Goal: Transaction & Acquisition: Purchase product/service

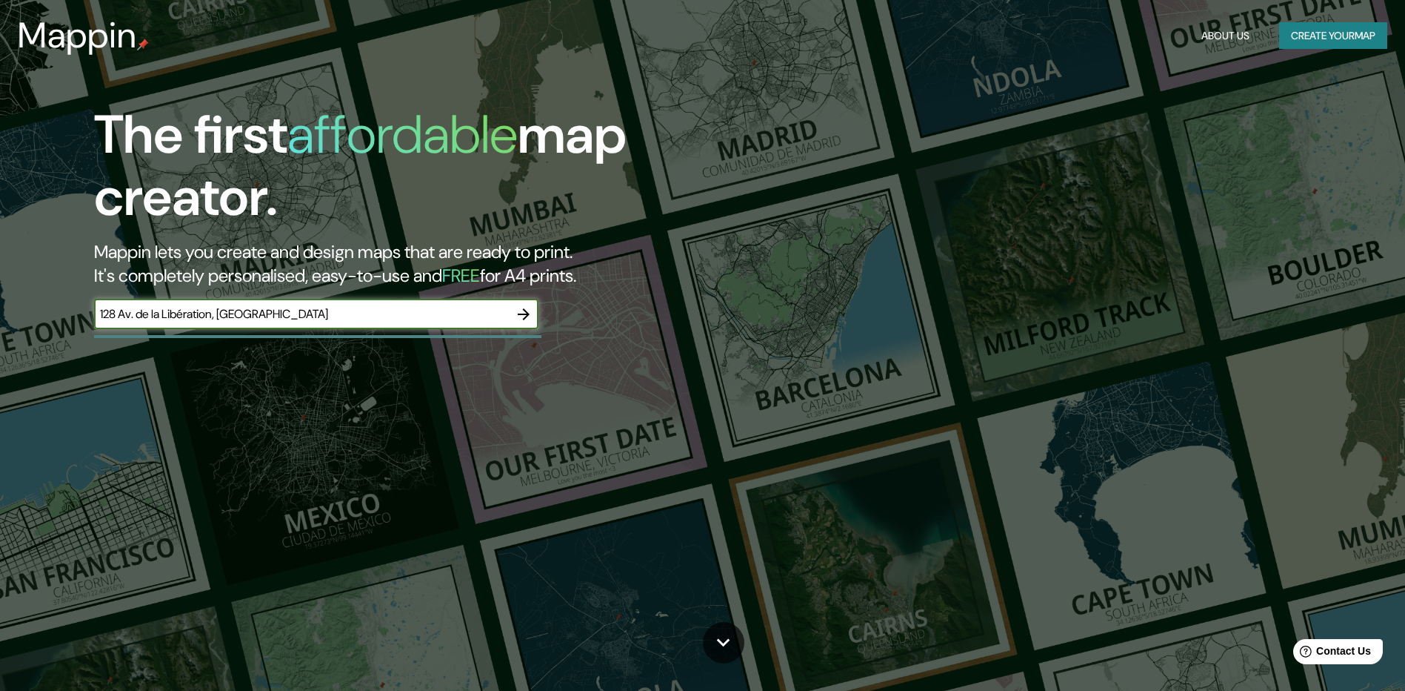
type input "128 Av. de la Libération, [GEOGRAPHIC_DATA]"
click at [520, 313] on icon "button" at bounding box center [524, 314] width 18 height 18
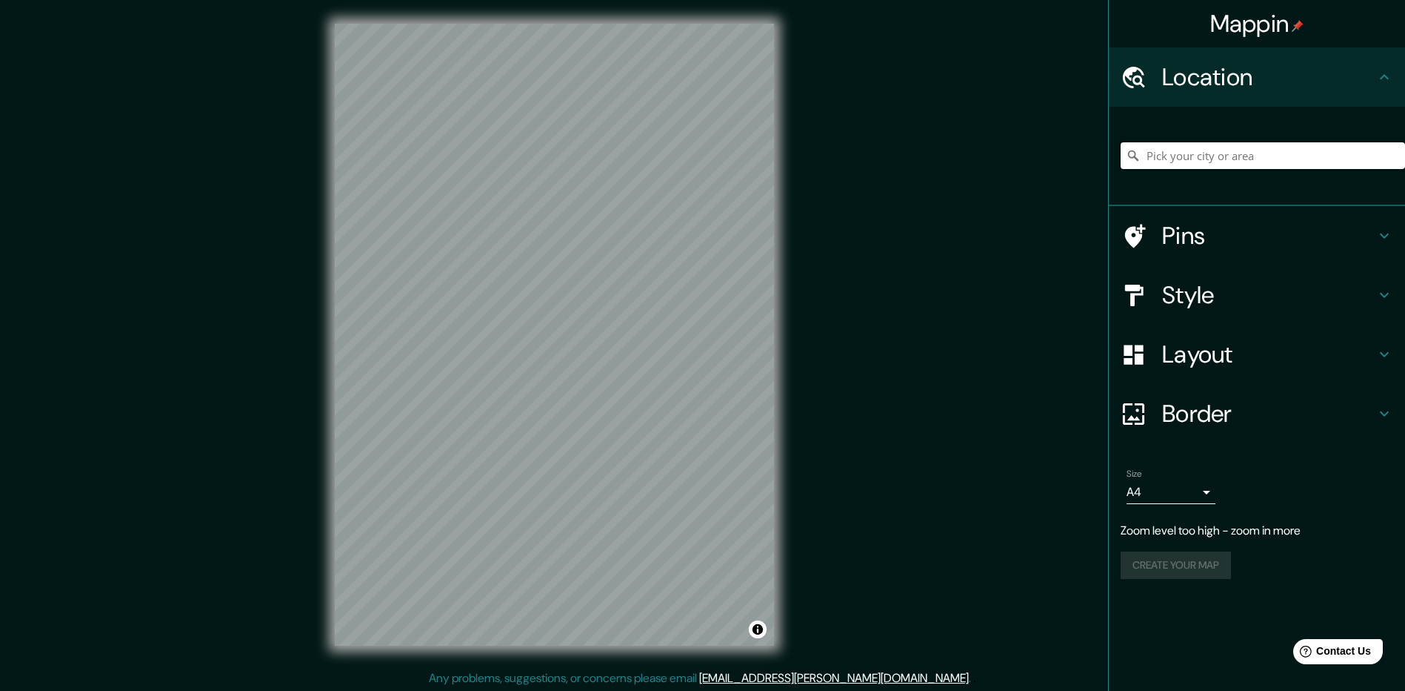
click at [1274, 153] on input "Pick your city or area" at bounding box center [1263, 155] width 285 height 27
paste input "128 Av. de la Libération, [GEOGRAPHIC_DATA]"
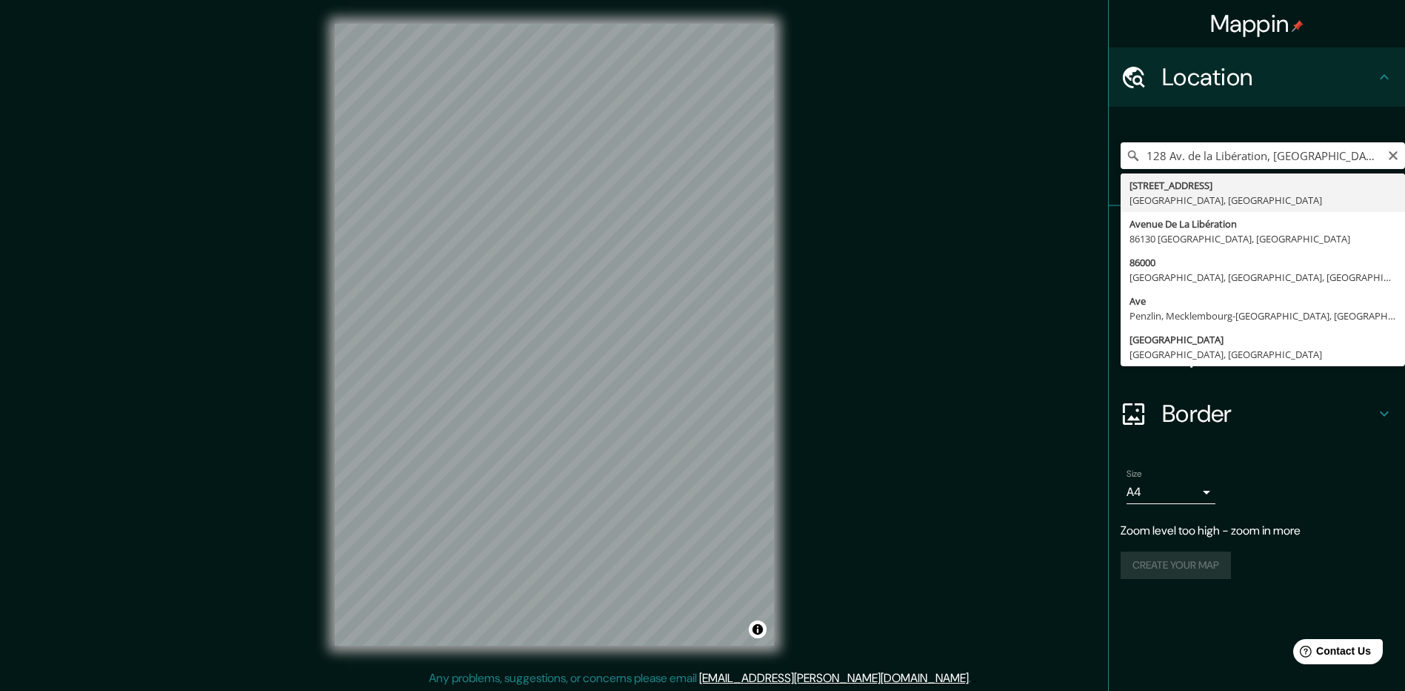
type input "[STREET_ADDRESS]"
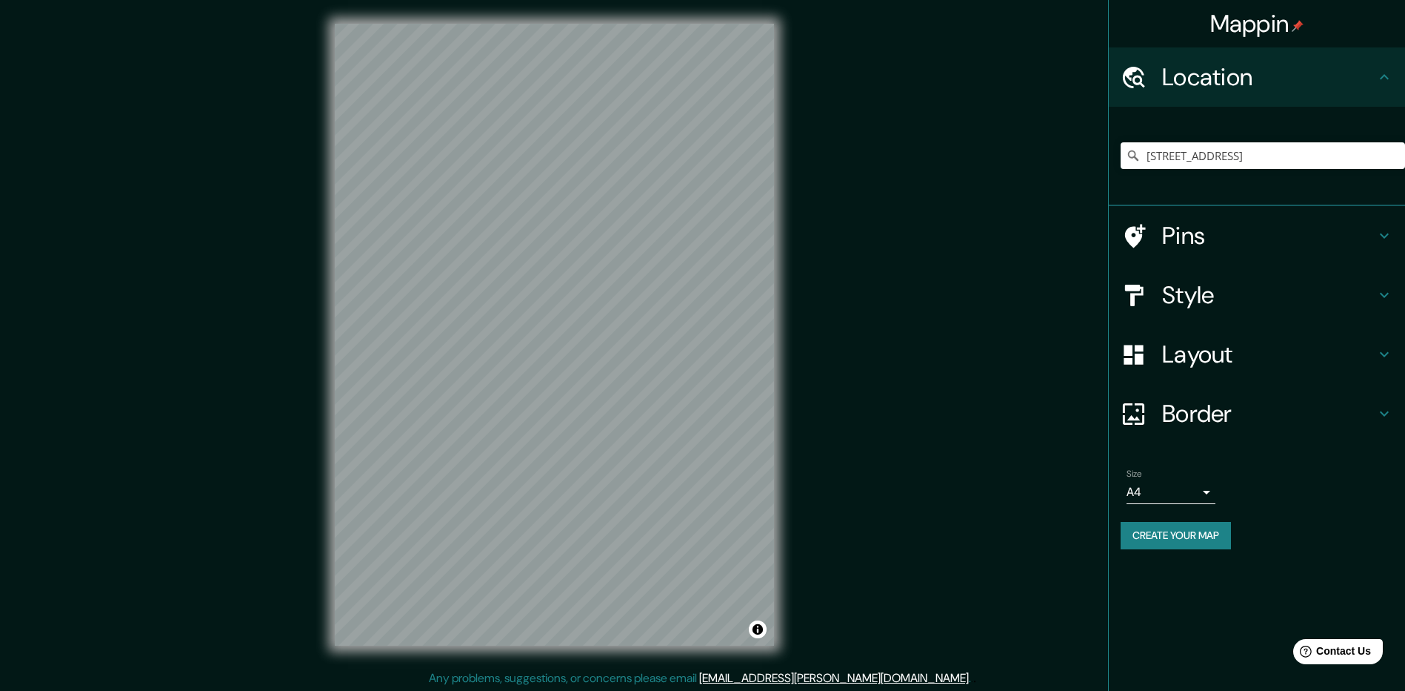
click at [1211, 225] on h4 "Pins" at bounding box center [1268, 236] width 213 height 30
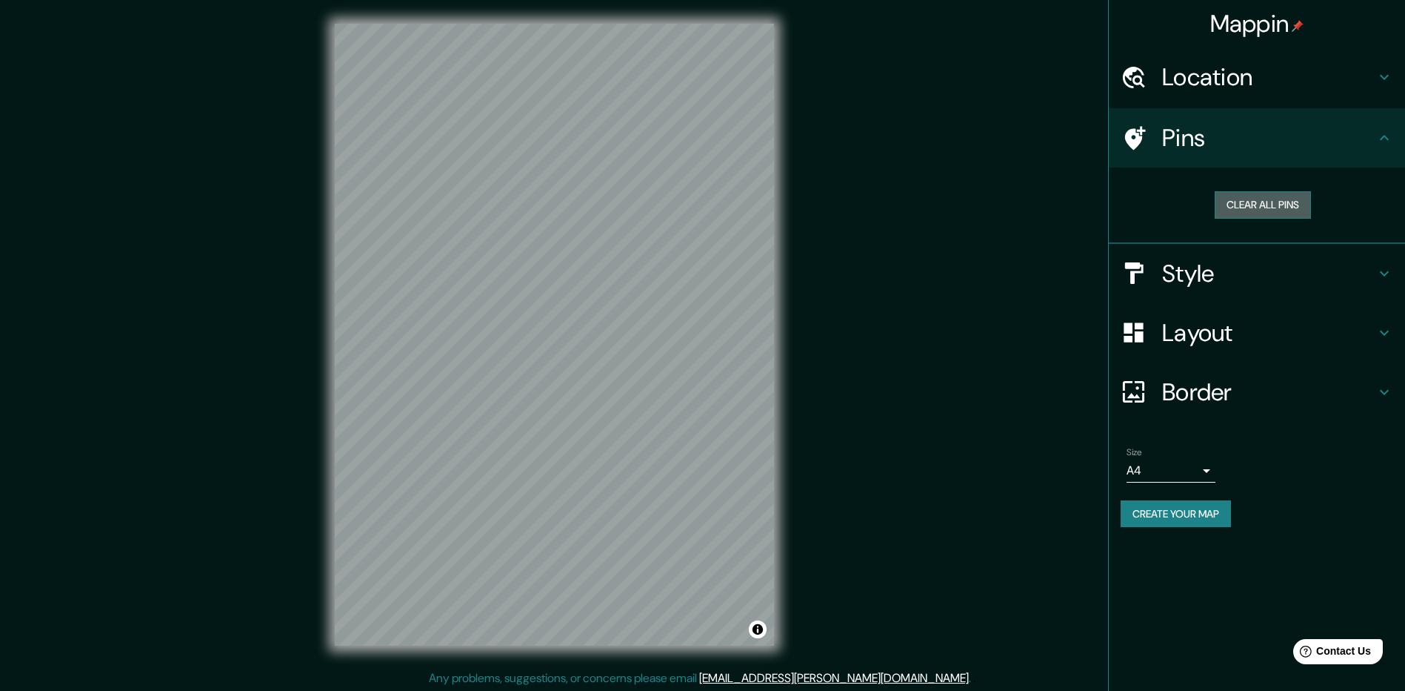
click at [1252, 212] on button "Clear all pins" at bounding box center [1263, 204] width 96 height 27
click at [575, 247] on div at bounding box center [578, 246] width 12 height 12
click at [579, 247] on div at bounding box center [579, 248] width 12 height 12
click at [579, 253] on div at bounding box center [579, 256] width 12 height 12
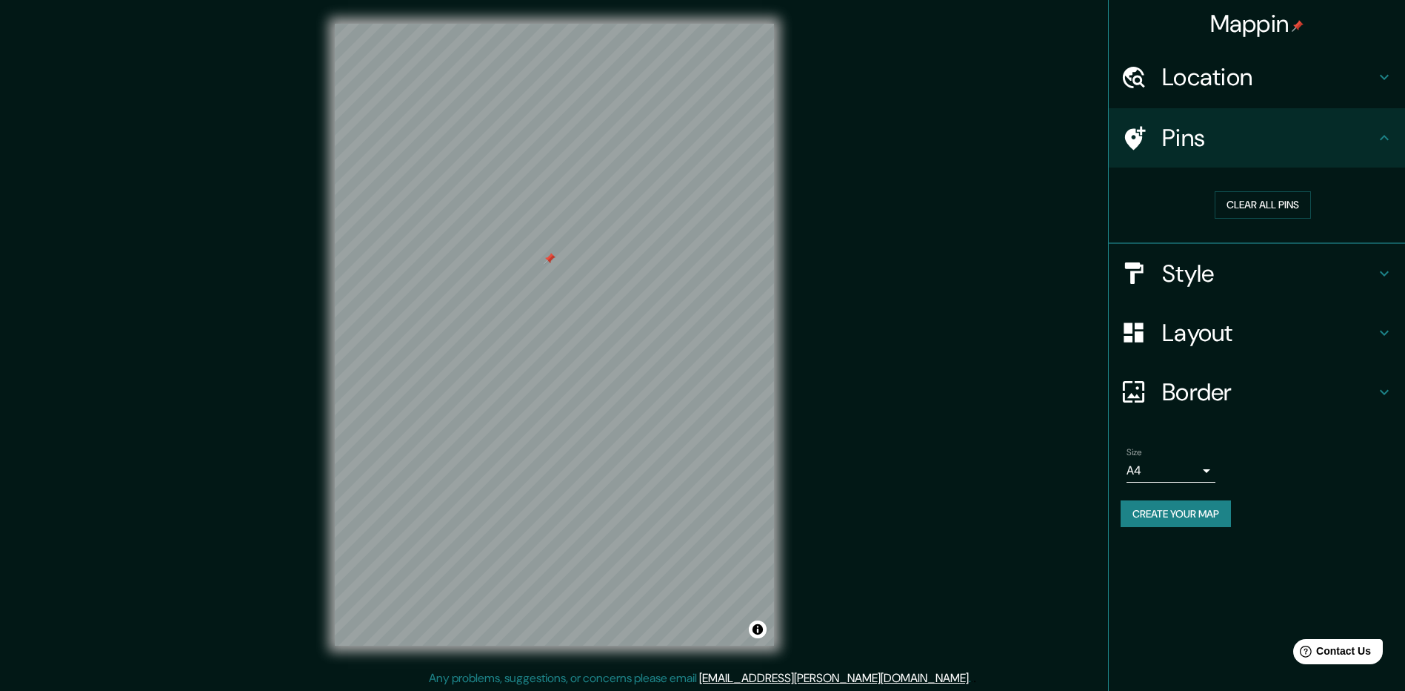
click at [550, 255] on div at bounding box center [550, 259] width 12 height 12
click at [1234, 80] on h4 "Location" at bounding box center [1268, 77] width 213 height 30
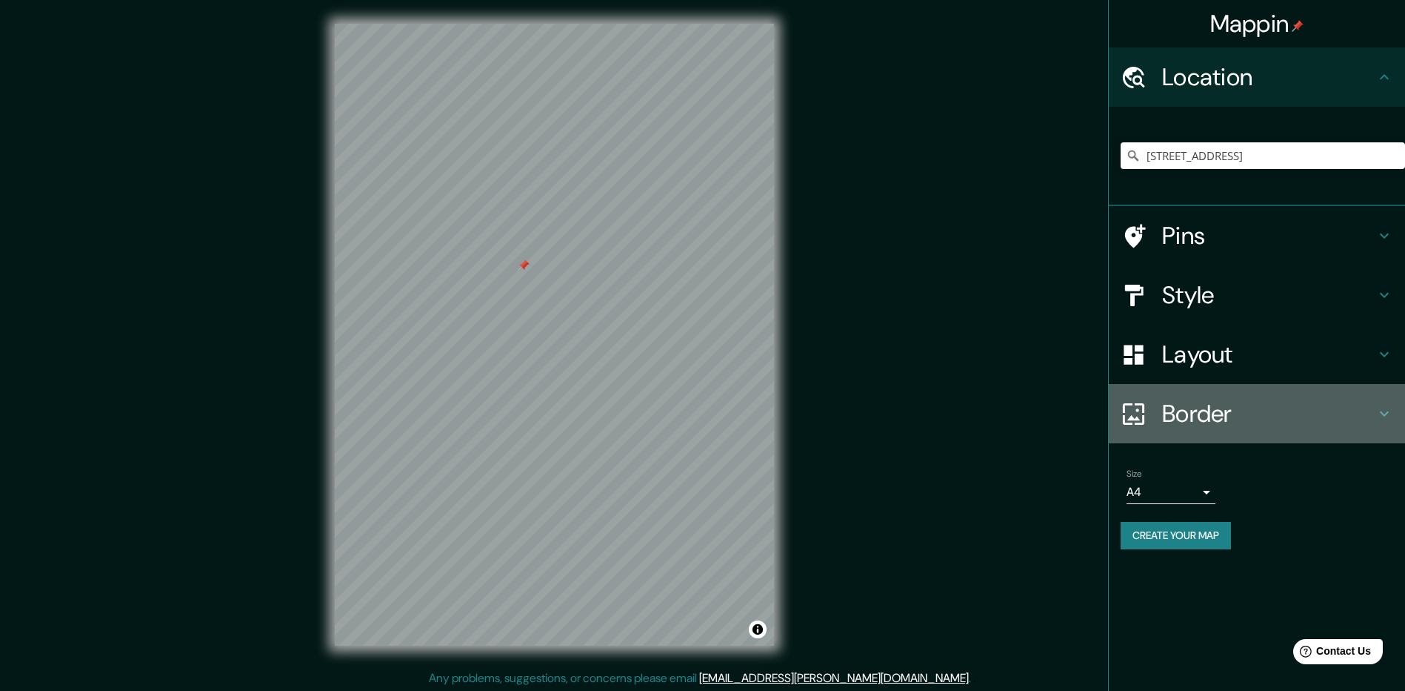
click at [1191, 412] on h4 "Border" at bounding box center [1268, 414] width 213 height 30
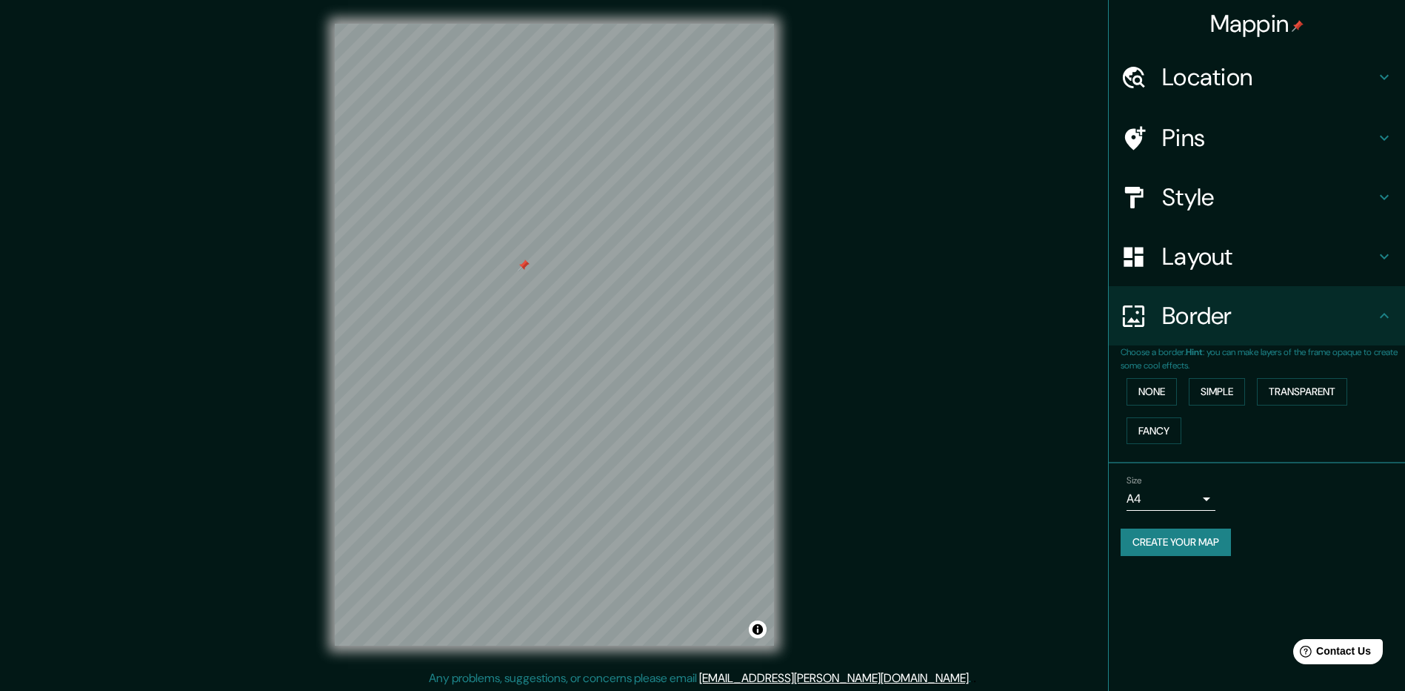
click at [1235, 267] on h4 "Layout" at bounding box center [1268, 257] width 213 height 30
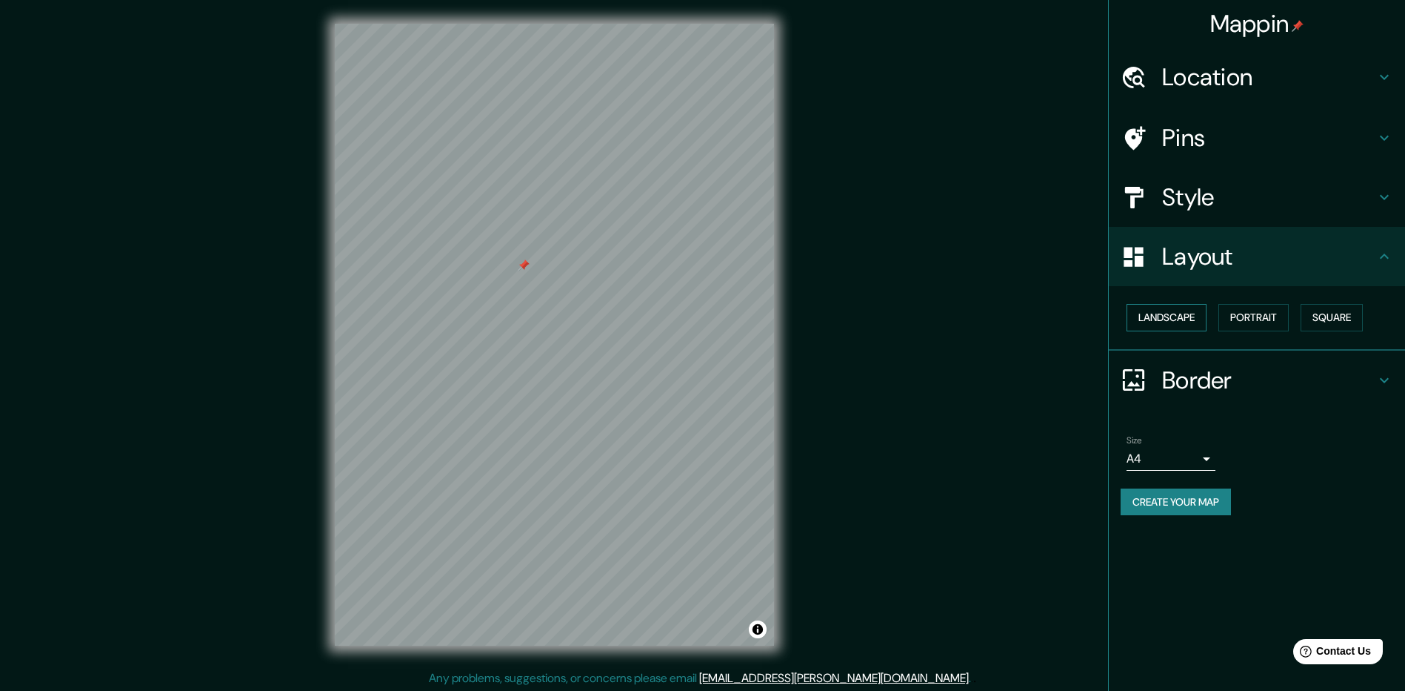
click at [1175, 308] on button "Landscape" at bounding box center [1167, 317] width 80 height 27
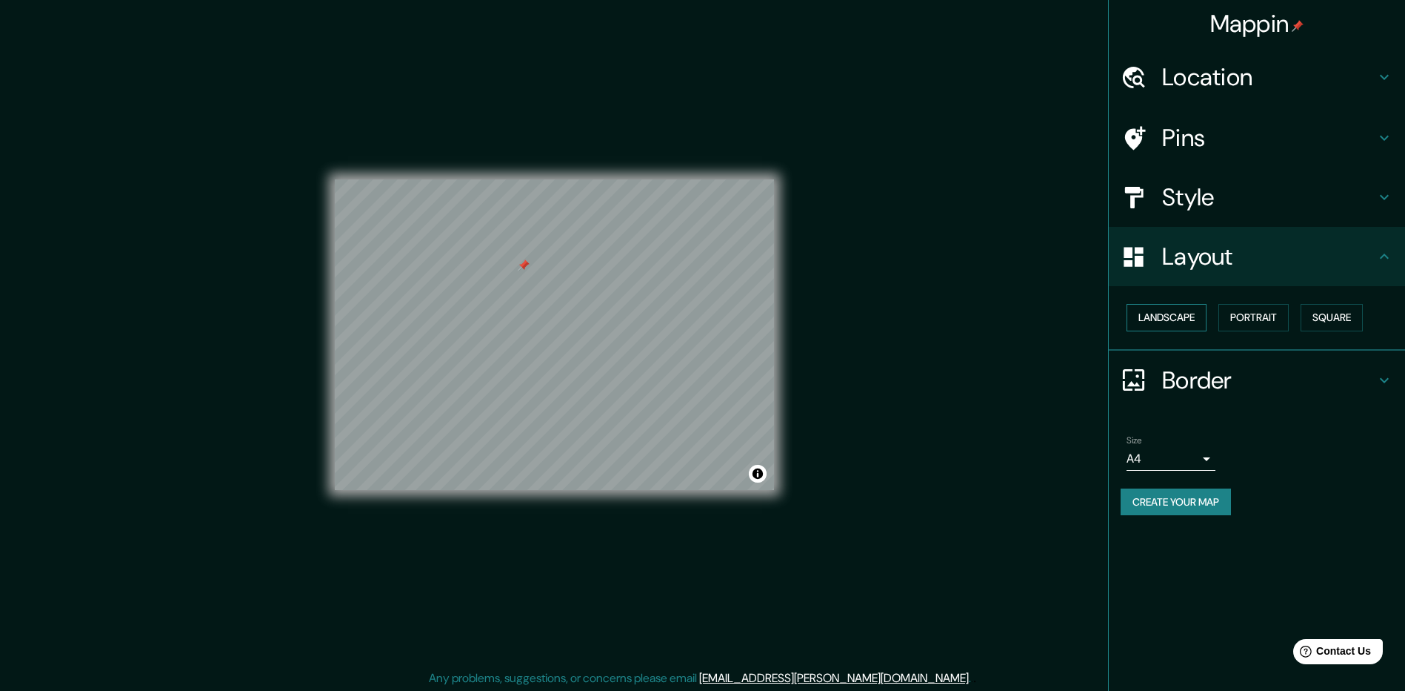
click at [1175, 308] on button "Landscape" at bounding box center [1167, 317] width 80 height 27
click at [1326, 251] on h4 "Layout" at bounding box center [1268, 257] width 213 height 30
click at [1201, 127] on h4 "Pins" at bounding box center [1268, 138] width 213 height 30
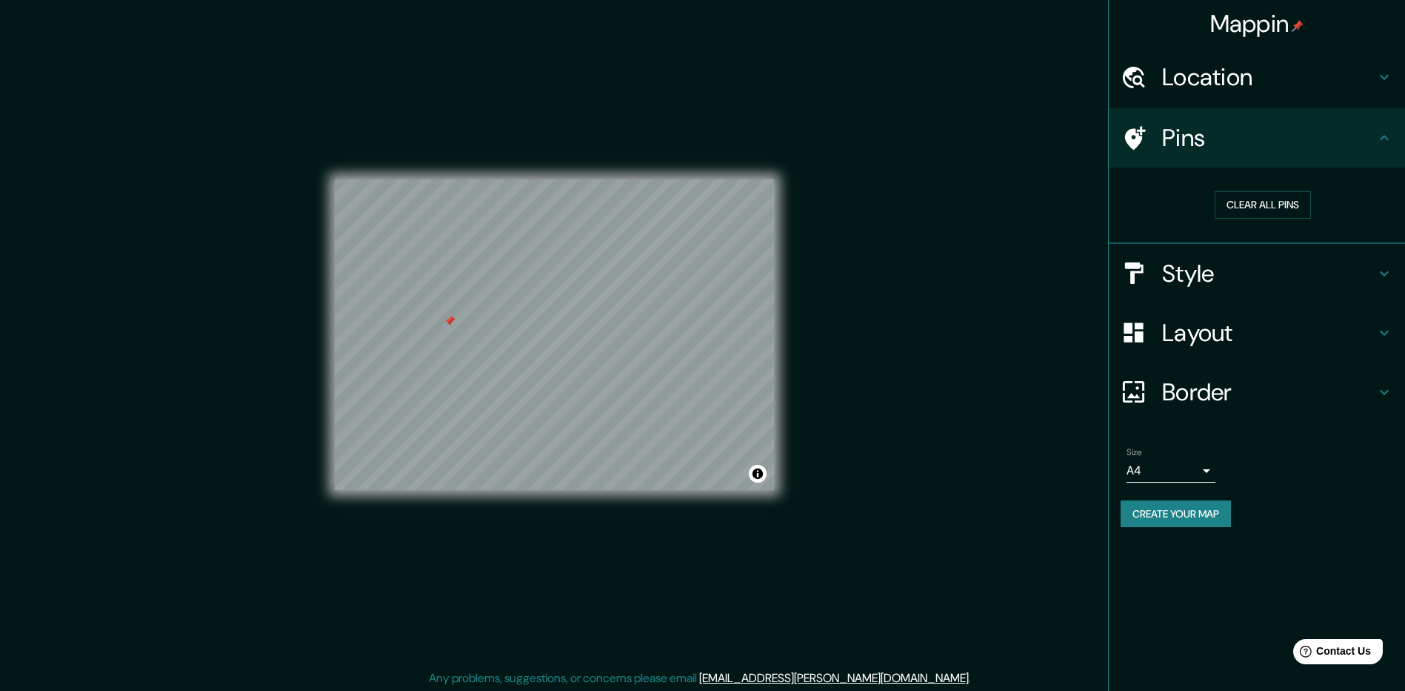
click at [1209, 280] on h4 "Style" at bounding box center [1268, 274] width 213 height 30
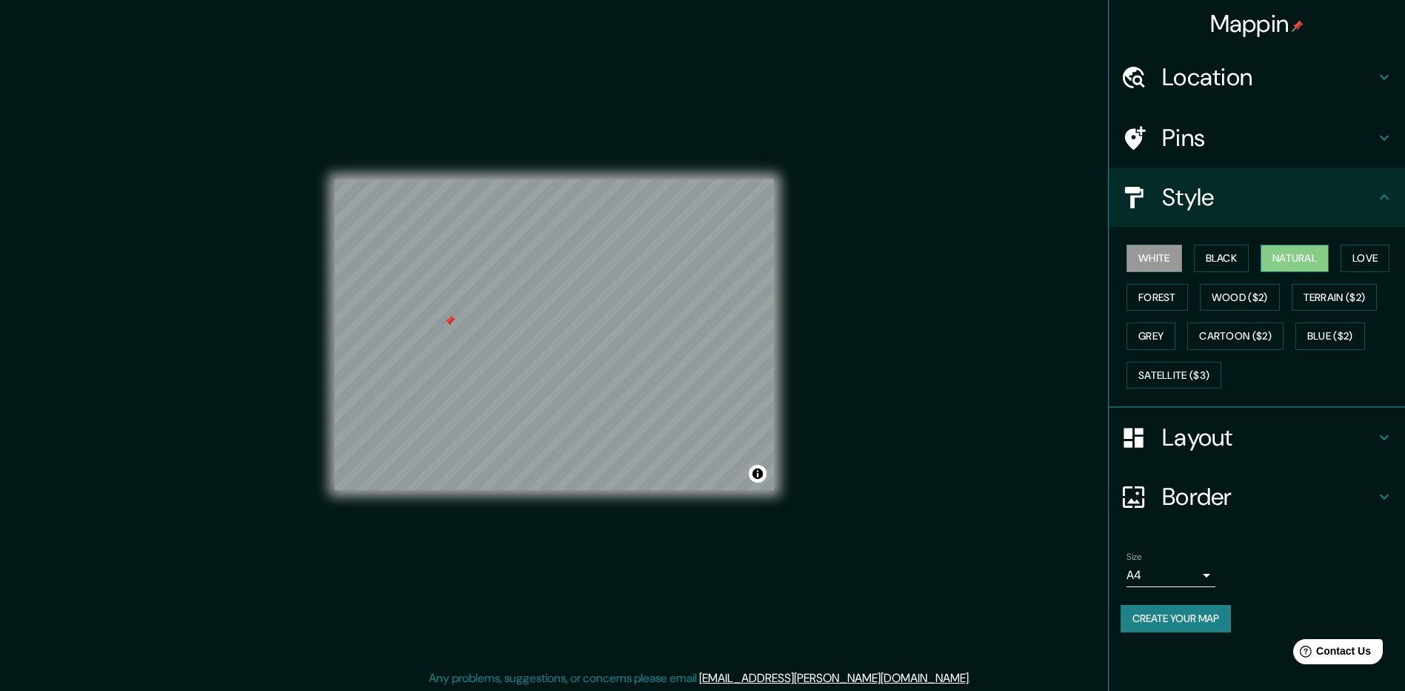
click at [1293, 259] on button "Natural" at bounding box center [1295, 257] width 68 height 27
click at [1186, 285] on button "Forest" at bounding box center [1157, 297] width 61 height 27
click at [1235, 296] on button "Wood ($2)" at bounding box center [1240, 297] width 80 height 27
click at [1167, 292] on button "Forest" at bounding box center [1157, 297] width 61 height 27
click at [1152, 251] on button "White" at bounding box center [1155, 257] width 56 height 27
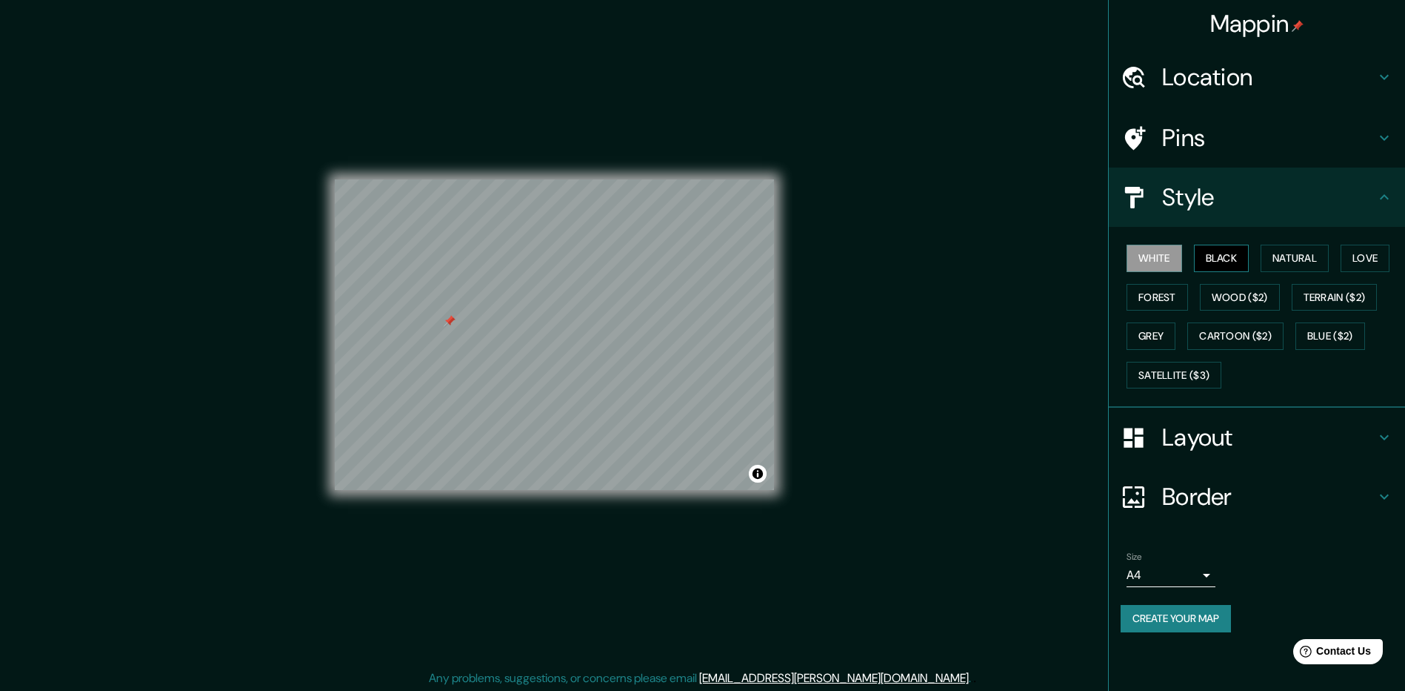
click at [1210, 254] on button "Black" at bounding box center [1222, 257] width 56 height 27
click at [1308, 254] on button "Natural" at bounding box center [1295, 257] width 68 height 27
click at [1360, 254] on button "Love" at bounding box center [1365, 257] width 49 height 27
click at [1314, 256] on button "Natural" at bounding box center [1295, 257] width 68 height 27
click at [1191, 613] on button "Create your map" at bounding box center [1176, 618] width 110 height 27
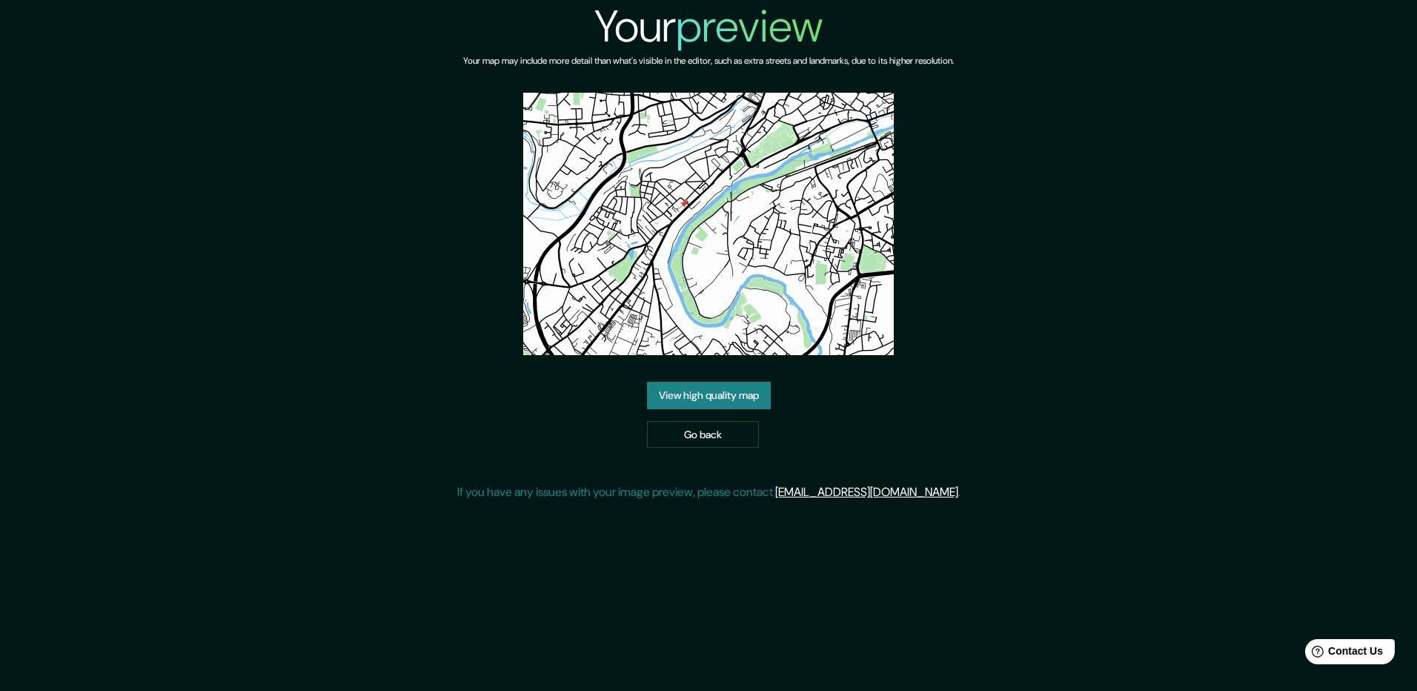
click at [817, 262] on img at bounding box center [708, 224] width 370 height 262
click at [752, 236] on img at bounding box center [708, 224] width 370 height 262
drag, startPoint x: 713, startPoint y: 213, endPoint x: 621, endPoint y: 280, distance: 113.5
click at [621, 280] on img at bounding box center [708, 224] width 370 height 262
click at [687, 393] on link "View high quality map" at bounding box center [709, 395] width 124 height 27
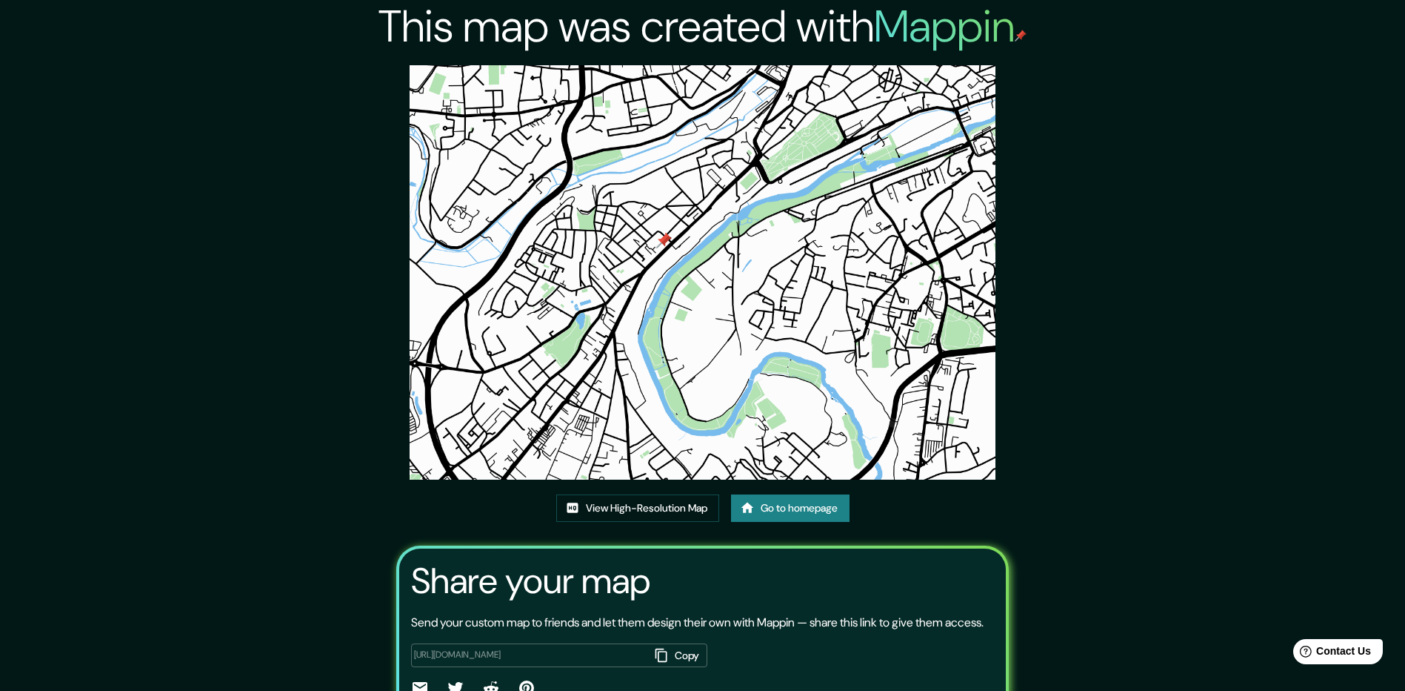
click at [691, 365] on img at bounding box center [703, 272] width 586 height 414
drag, startPoint x: 716, startPoint y: 267, endPoint x: 1174, endPoint y: 273, distance: 457.2
click at [1174, 273] on div "This map was created with Mappin View High-Resolution Map Go to homepage Share …" at bounding box center [702, 383] width 1405 height 767
